Goal: Ask a question

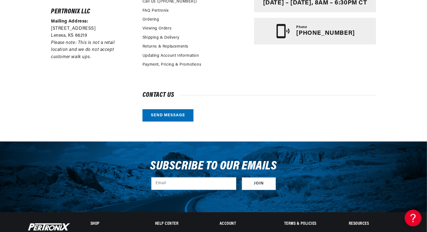
scroll to position [0, 347]
click at [179, 114] on link "Send message" at bounding box center [167, 115] width 51 height 13
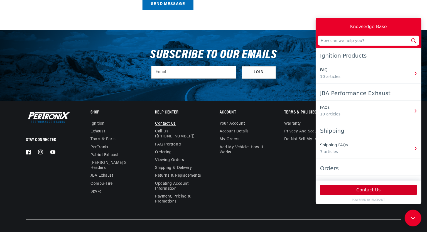
scroll to position [0, 695]
click at [371, 189] on button "Contact Us" at bounding box center [368, 190] width 97 height 10
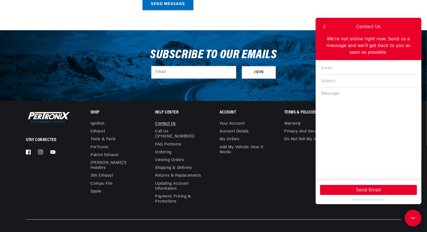
scroll to position [0, 0]
click at [383, 62] on input "text" at bounding box center [368, 67] width 97 height 13
type input "[EMAIL_ADDRESS][DOMAIN_NAME]"
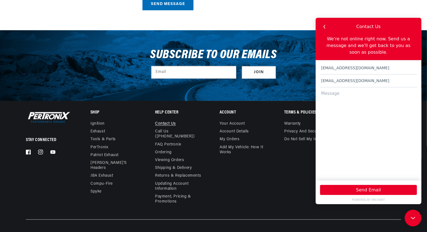
click at [373, 91] on textarea at bounding box center [368, 131] width 97 height 88
type textarea "2"
click at [331, 98] on textarea "3 cylinder ford tractor, Pertronix Ignition 1231" at bounding box center [368, 131] width 97 height 88
click at [341, 119] on textarea "3 cylinder ford tractor, Pertronix Ignition 1231" at bounding box center [368, 131] width 97 height 88
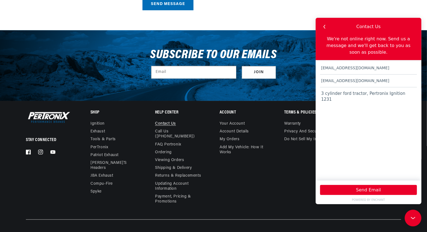
click at [341, 119] on textarea "3 cylinder ford tractor, Pertronix Ignition 1231" at bounding box center [368, 131] width 97 height 88
click at [411, 91] on textarea "3 cylinder ford tractor, Pertronix Ignition 1231" at bounding box center [368, 131] width 97 height 88
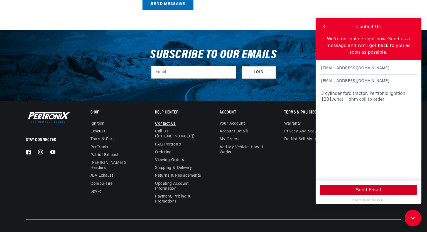
scroll to position [0, 0]
type textarea "3 cylinder ford tractor, Pertronix Ignition 1231,what ohm coil to order"
click at [376, 189] on button "Send Email" at bounding box center [368, 190] width 97 height 10
